Goal: Transaction & Acquisition: Purchase product/service

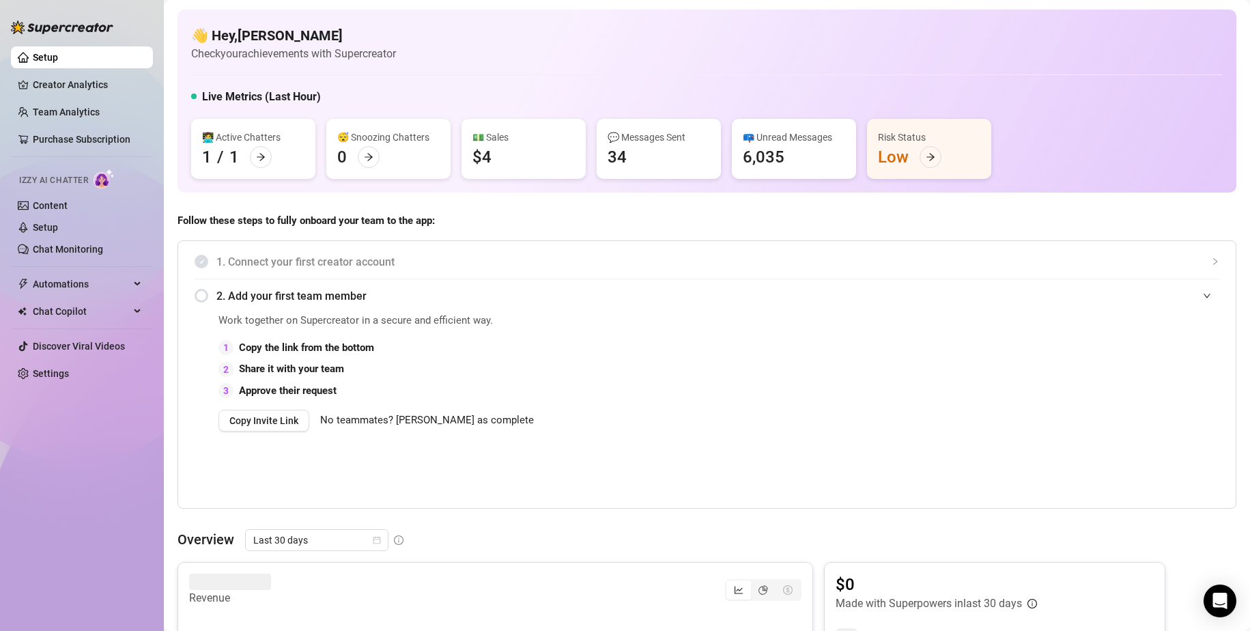
click at [466, 220] on span "Follow these steps to fully onboard your team to the app:" at bounding box center [707, 221] width 1059 height 16
click at [53, 227] on link "Setup" at bounding box center [45, 227] width 25 height 11
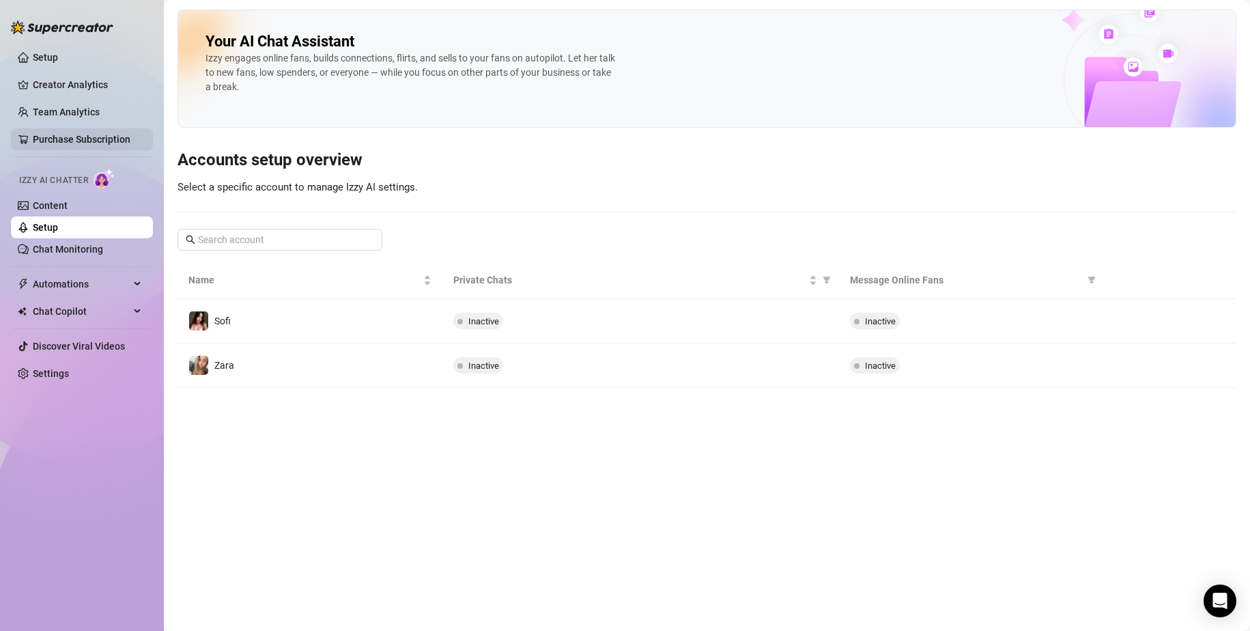
click at [95, 143] on link "Purchase Subscription" at bounding box center [82, 139] width 98 height 11
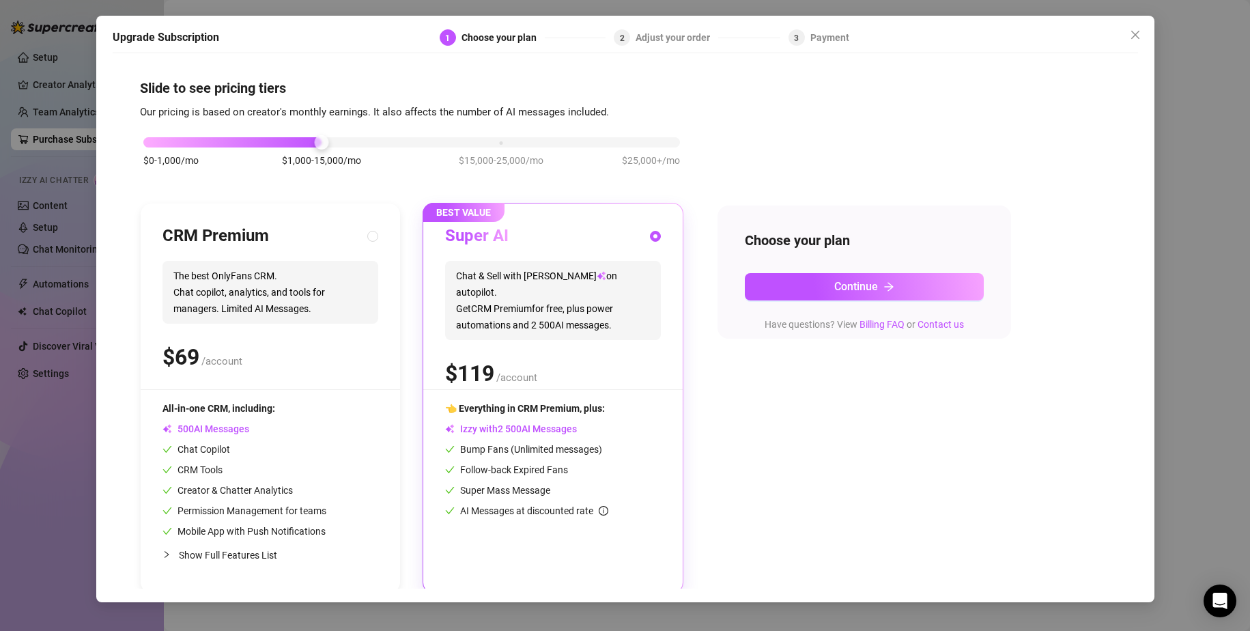
click at [351, 260] on div "CRM Premium The best OnlyFans CRM. Chat copilot, analytics, and tools for manag…" at bounding box center [271, 307] width 216 height 164
radio input "true"
radio input "false"
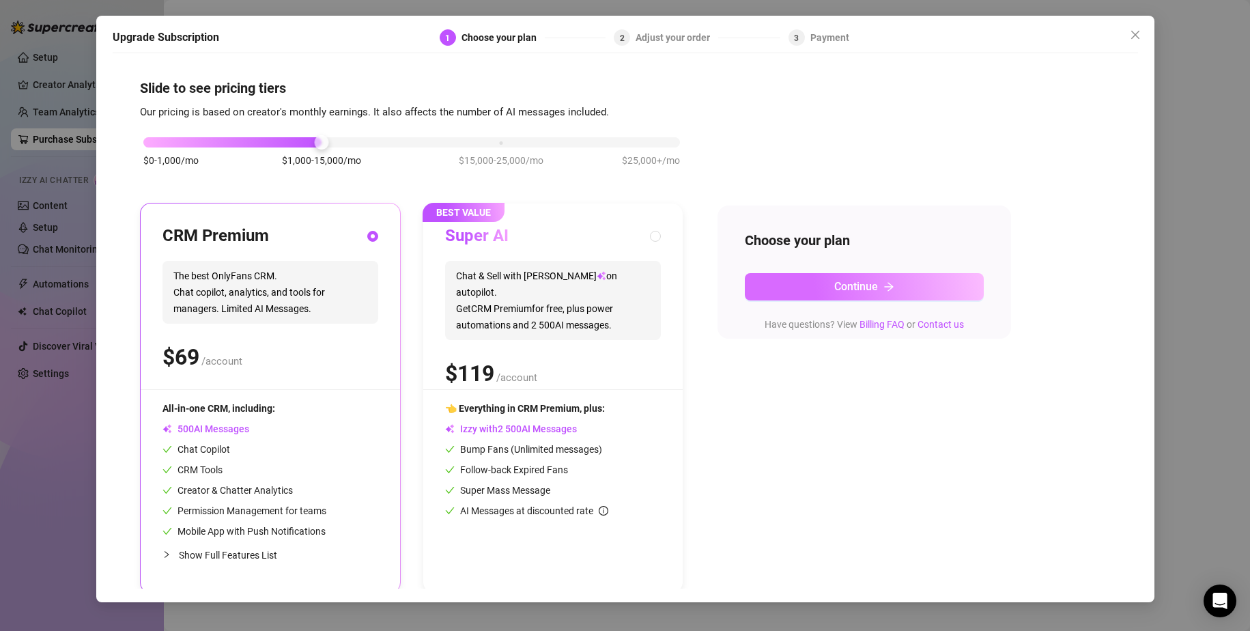
click at [827, 293] on button "Continue" at bounding box center [864, 286] width 239 height 27
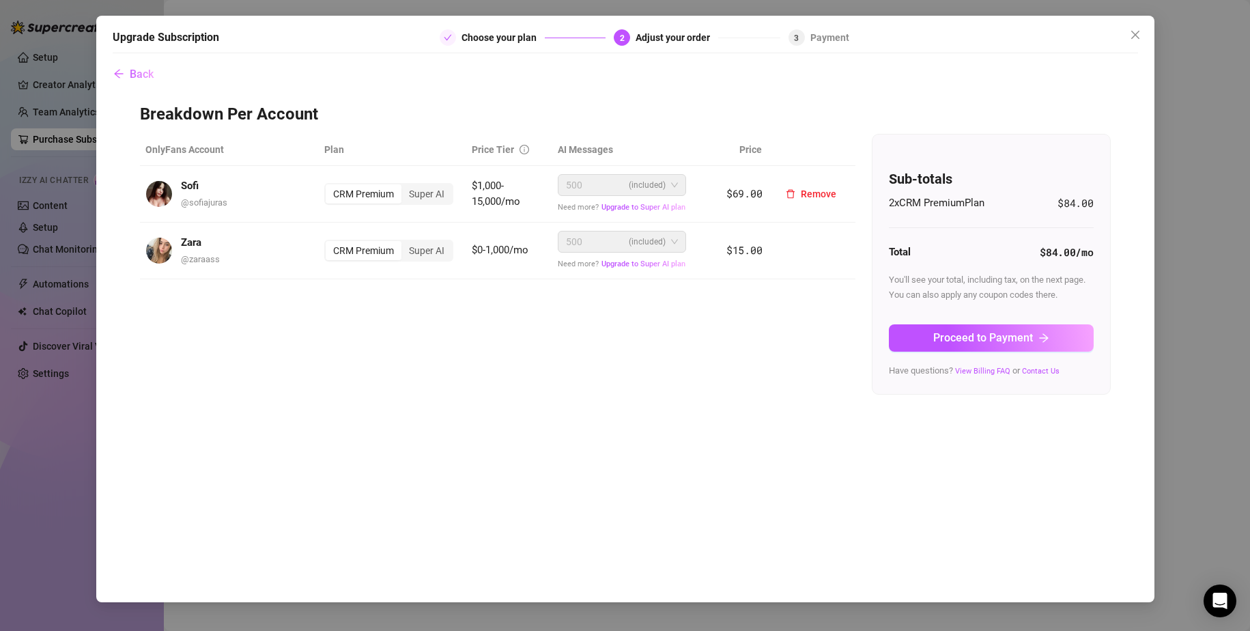
click at [379, 197] on div "CRM Premium" at bounding box center [364, 193] width 76 height 19
click at [329, 186] on input "CRM Premium" at bounding box center [329, 186] width 0 height 0
click at [746, 191] on span "$69.00" at bounding box center [745, 193] width 36 height 14
drag, startPoint x: 746, startPoint y: 195, endPoint x: 721, endPoint y: 192, distance: 25.4
click at [721, 192] on td "$69.00" at bounding box center [732, 194] width 72 height 57
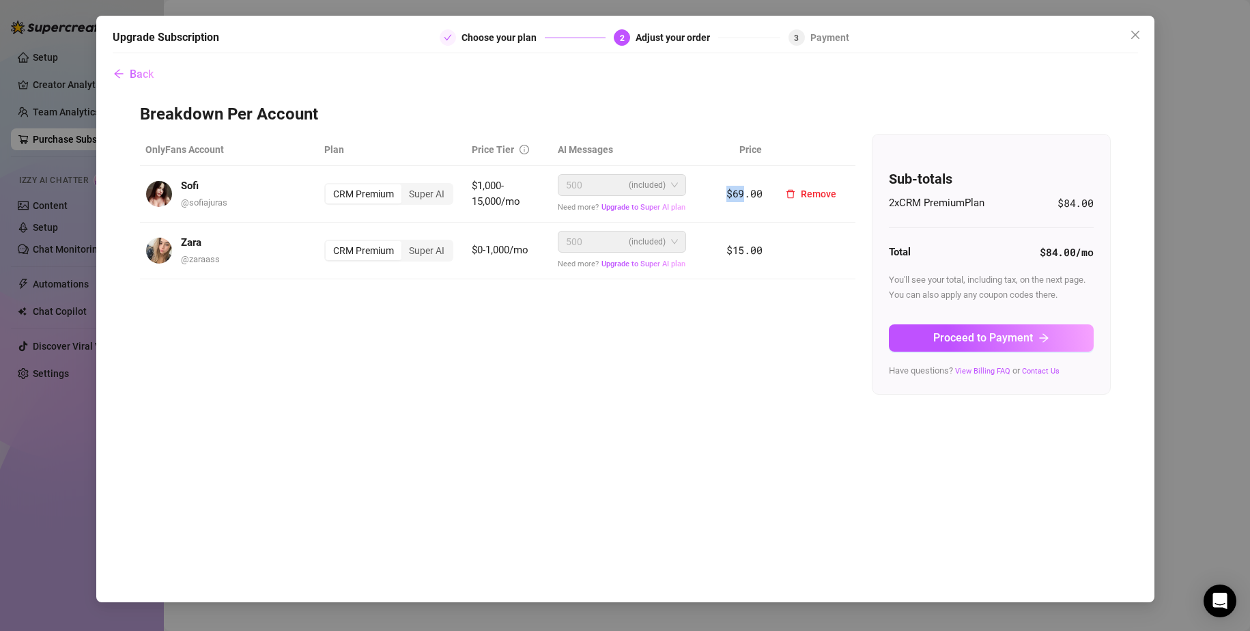
click at [736, 194] on span "$69.00" at bounding box center [745, 193] width 36 height 14
click at [649, 186] on span "(included)" at bounding box center [647, 185] width 37 height 20
click at [420, 196] on div "Super AI" at bounding box center [427, 193] width 51 height 19
click at [405, 186] on input "Super AI" at bounding box center [405, 186] width 0 height 0
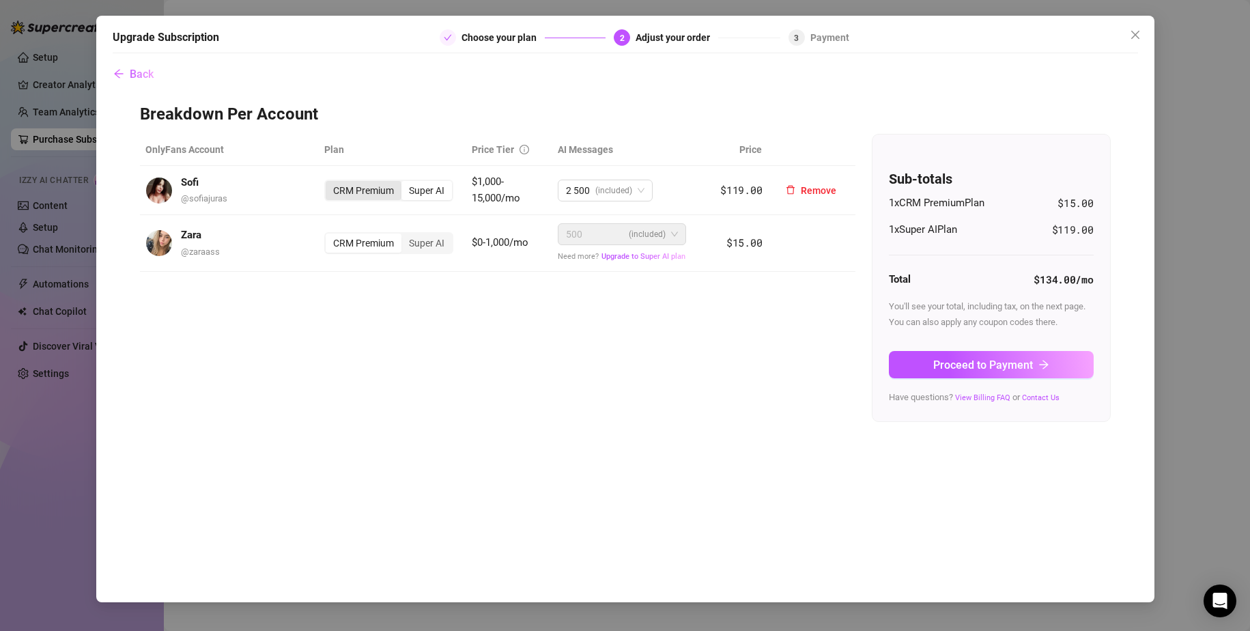
click at [352, 194] on div "CRM Premium" at bounding box center [364, 190] width 76 height 19
click at [329, 183] on input "CRM Premium" at bounding box center [329, 183] width 0 height 0
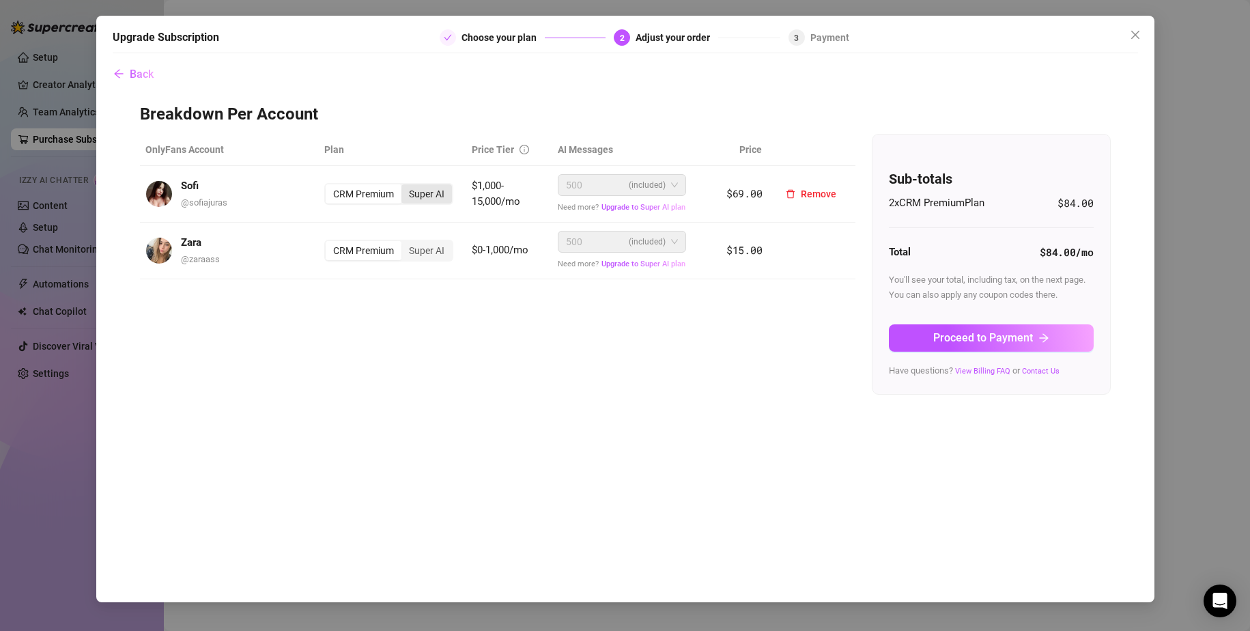
click at [447, 194] on div "Super AI" at bounding box center [427, 193] width 51 height 19
click at [405, 186] on input "Super AI" at bounding box center [405, 186] width 0 height 0
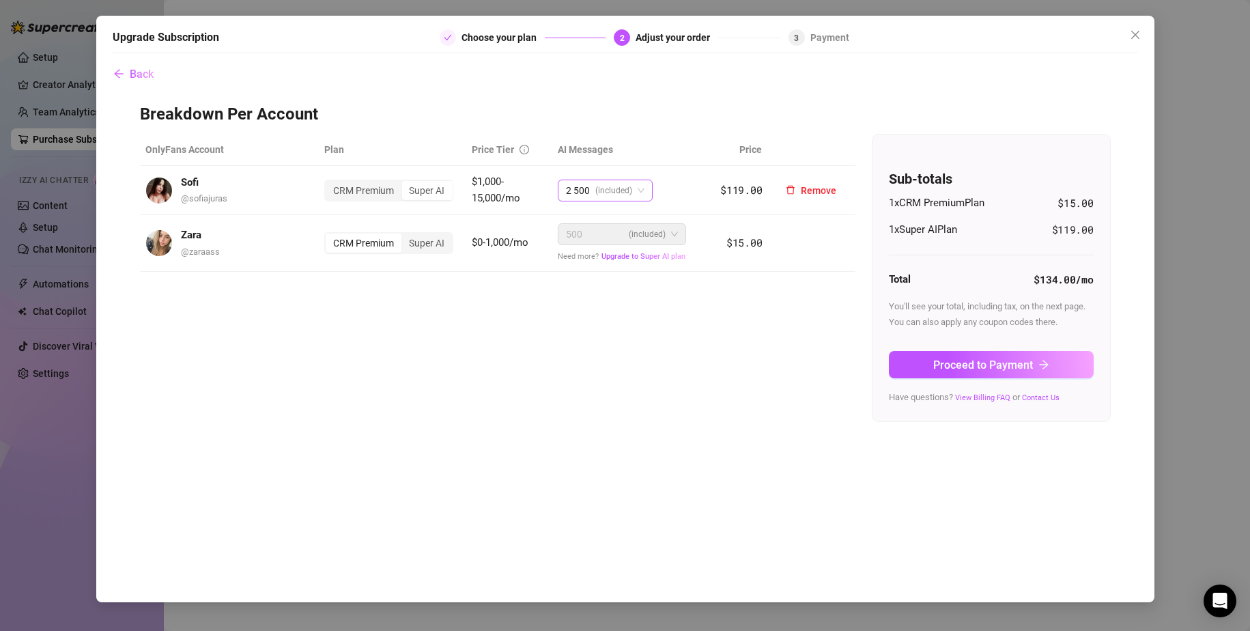
click at [595, 187] on div "2 500 (included)" at bounding box center [599, 190] width 66 height 20
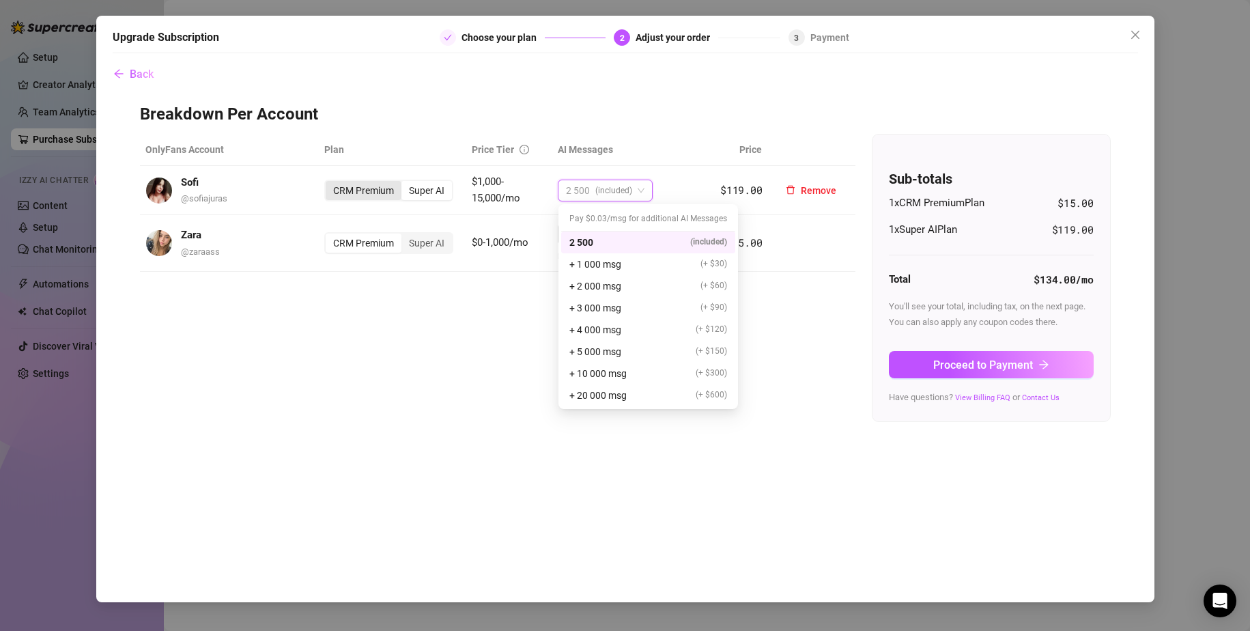
click at [393, 196] on div "CRM Premium" at bounding box center [364, 190] width 76 height 19
click at [329, 183] on input "CRM Premium" at bounding box center [329, 183] width 0 height 0
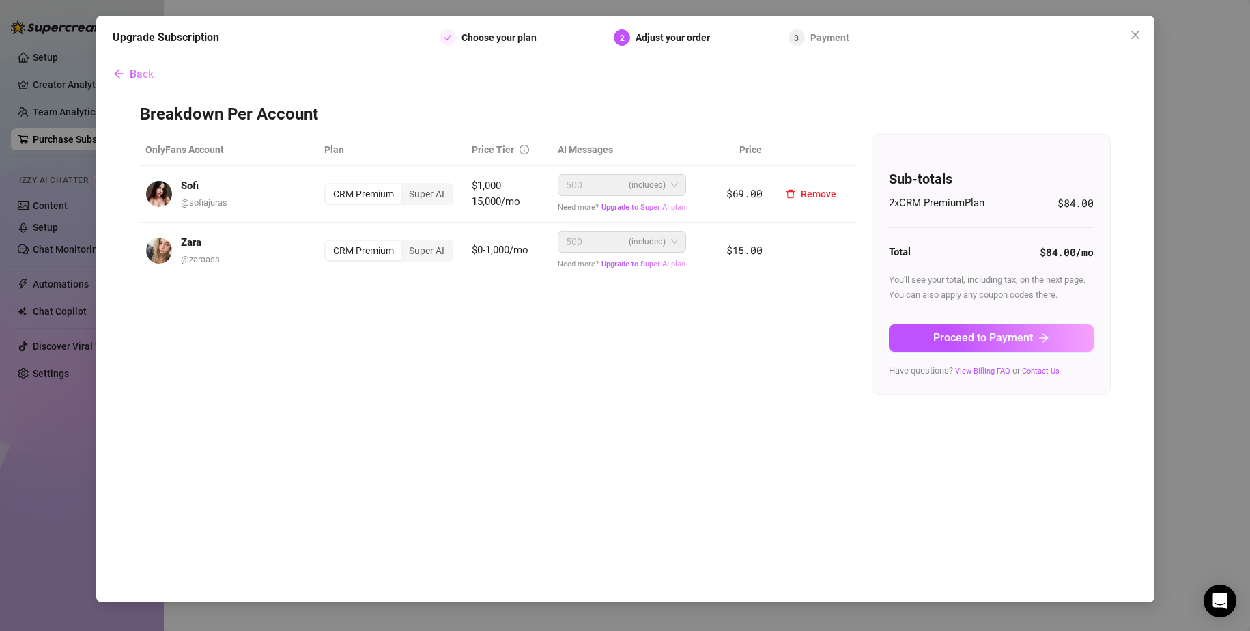
click at [613, 188] on div "500 (included)" at bounding box center [616, 185] width 100 height 20
click at [1138, 32] on icon "close" at bounding box center [1135, 35] width 8 height 8
